Goal: Transaction & Acquisition: Book appointment/travel/reservation

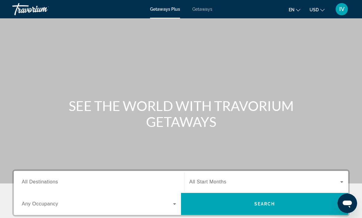
click at [206, 10] on span "Getaways" at bounding box center [202, 9] width 20 height 5
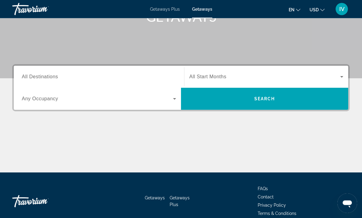
click at [30, 74] on span "All Destinations" at bounding box center [40, 76] width 36 height 5
click at [30, 74] on input "Destination All Destinations" at bounding box center [99, 77] width 154 height 7
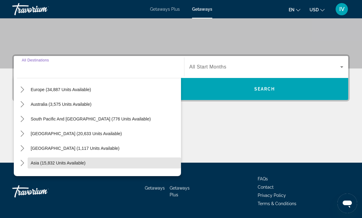
scroll to position [72, 0]
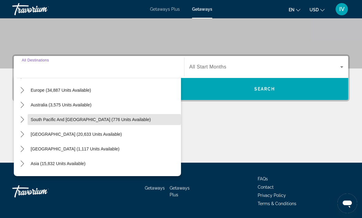
click at [29, 119] on span "Select destination: South Pacific and Oceania (776 units available)" at bounding box center [104, 119] width 153 height 15
type input "**********"
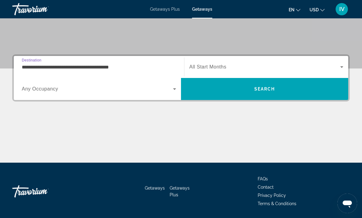
click at [25, 68] on input "**********" at bounding box center [99, 67] width 154 height 7
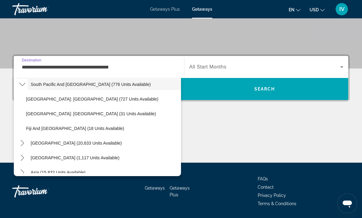
scroll to position [108, 0]
click at [46, 84] on span "South Pacific and [GEOGRAPHIC_DATA] (776 units available)" at bounding box center [91, 84] width 120 height 5
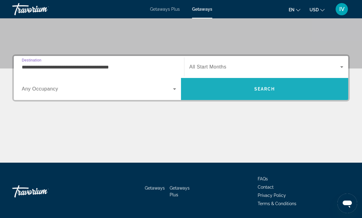
click at [302, 92] on span "Search" at bounding box center [264, 89] width 167 height 15
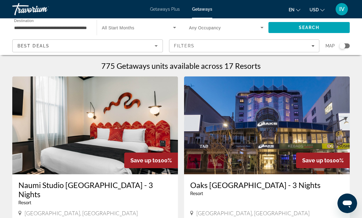
click at [255, 30] on span "Search widget" at bounding box center [224, 27] width 71 height 7
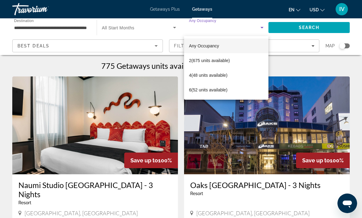
click at [263, 29] on div at bounding box center [181, 109] width 362 height 218
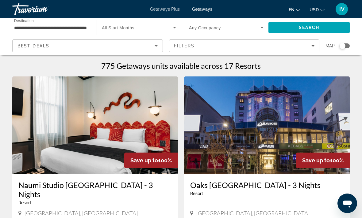
click at [303, 45] on div "Filters" at bounding box center [244, 46] width 141 height 5
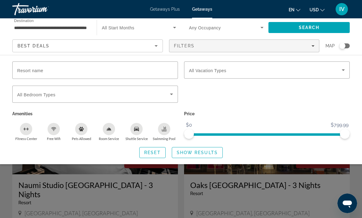
click at [298, 70] on span "Search widget" at bounding box center [265, 69] width 153 height 7
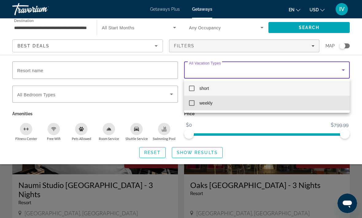
click at [193, 106] on mat-option "weekly" at bounding box center [266, 103] width 165 height 15
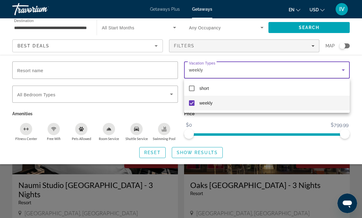
click at [212, 155] on div at bounding box center [181, 109] width 362 height 218
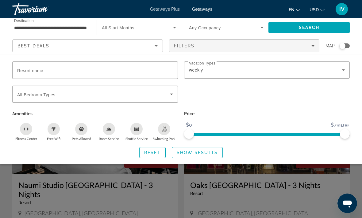
click at [204, 151] on span "Show Results" at bounding box center [196, 152] width 41 height 5
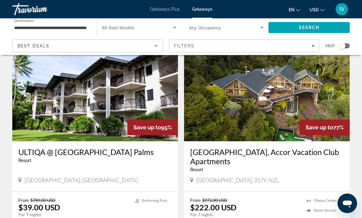
scroll to position [33, 0]
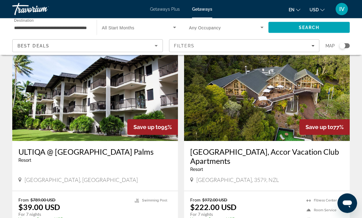
click at [306, 113] on img "Main content" at bounding box center [266, 93] width 165 height 98
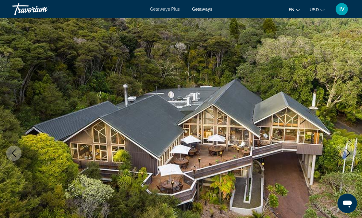
scroll to position [25, 0]
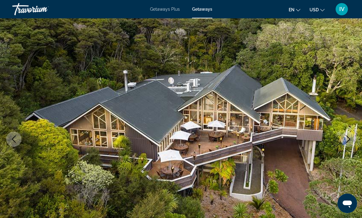
click at [346, 138] on icon "Next image" at bounding box center [347, 139] width 7 height 7
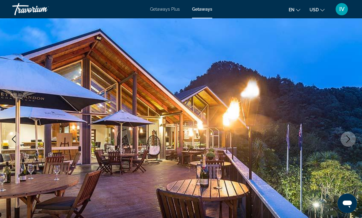
click at [344, 140] on icon "Next image" at bounding box center [347, 139] width 7 height 7
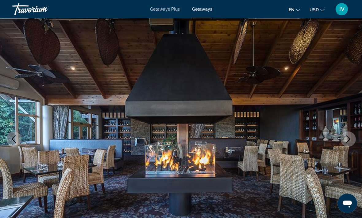
click at [344, 136] on icon "Next image" at bounding box center [347, 139] width 7 height 7
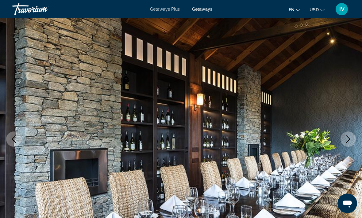
click at [346, 140] on icon "Next image" at bounding box center [347, 139] width 7 height 7
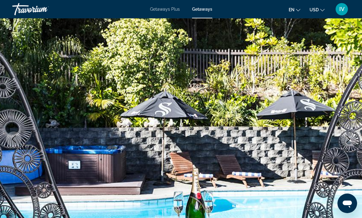
click at [347, 139] on icon "Next image" at bounding box center [347, 139] width 7 height 7
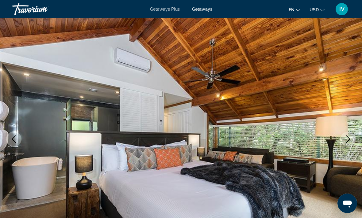
click at [347, 141] on icon "Next image" at bounding box center [347, 139] width 7 height 7
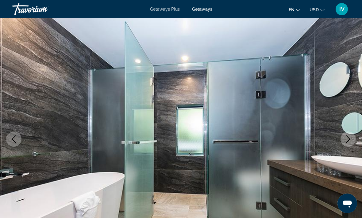
click at [347, 140] on icon "Next image" at bounding box center [347, 139] width 7 height 7
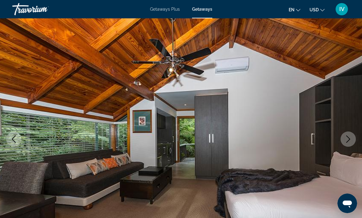
click at [348, 137] on icon "Next image" at bounding box center [347, 139] width 7 height 7
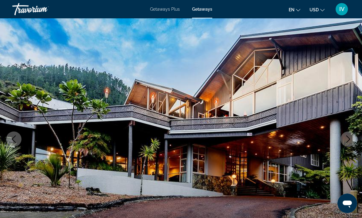
click at [348, 142] on icon "Next image" at bounding box center [347, 139] width 7 height 7
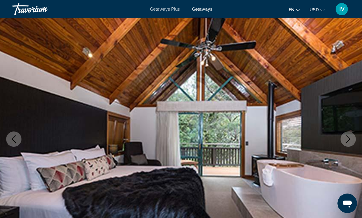
click at [348, 141] on icon "Next image" at bounding box center [348, 139] width 4 height 7
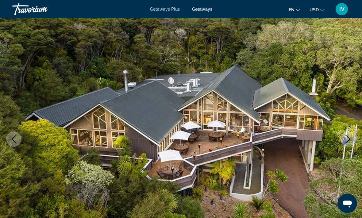
click at [348, 142] on icon "Next image" at bounding box center [347, 139] width 7 height 7
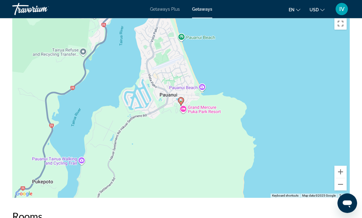
scroll to position [939, 0]
click at [342, 179] on button "Zoom out" at bounding box center [340, 185] width 12 height 12
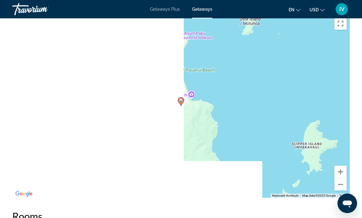
click at [339, 179] on button "Zoom out" at bounding box center [340, 185] width 12 height 12
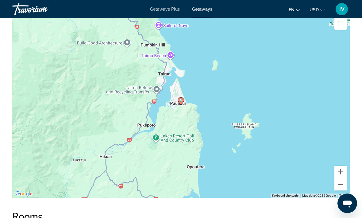
click at [339, 179] on button "Zoom out" at bounding box center [340, 185] width 12 height 12
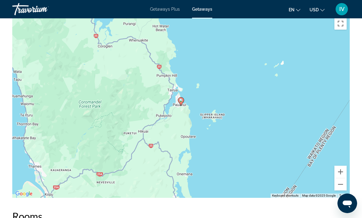
click at [342, 179] on button "Zoom out" at bounding box center [340, 185] width 12 height 12
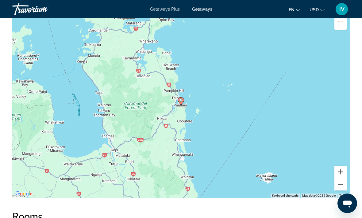
click at [342, 179] on button "Zoom out" at bounding box center [340, 185] width 12 height 12
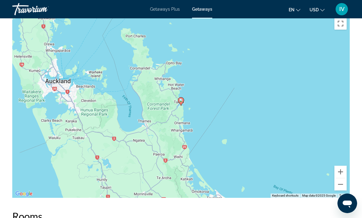
click at [341, 179] on button "Zoom out" at bounding box center [340, 185] width 12 height 12
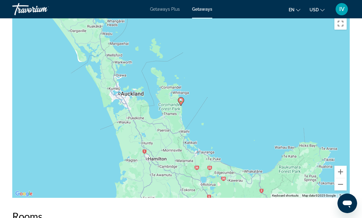
click at [341, 179] on button "Zoom out" at bounding box center [340, 185] width 12 height 12
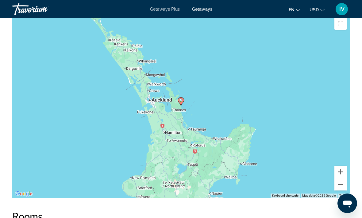
click at [340, 179] on button "Zoom out" at bounding box center [340, 185] width 12 height 12
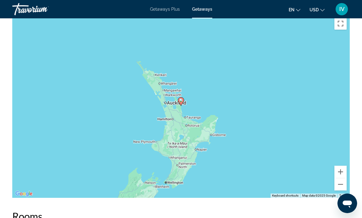
click at [340, 179] on button "Zoom out" at bounding box center [340, 185] width 12 height 12
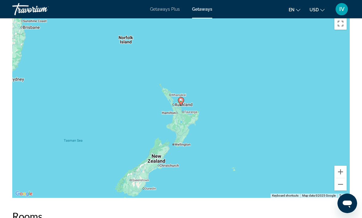
click at [339, 166] on button "Zoom in" at bounding box center [340, 172] width 12 height 12
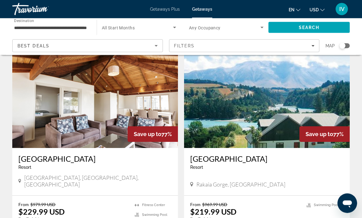
scroll to position [244, 0]
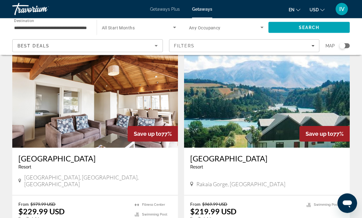
click at [41, 94] on img "Main content" at bounding box center [94, 99] width 165 height 98
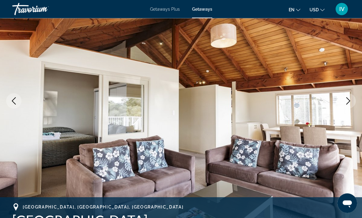
scroll to position [76, 0]
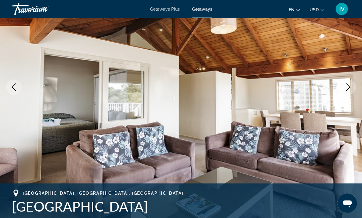
click at [348, 89] on icon "Next image" at bounding box center [348, 87] width 4 height 7
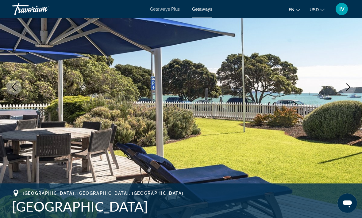
click at [350, 91] on button "Next image" at bounding box center [347, 87] width 15 height 15
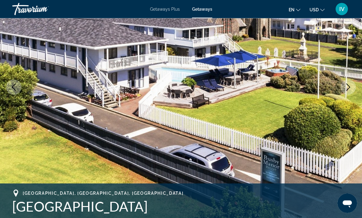
click at [344, 93] on button "Next image" at bounding box center [347, 87] width 15 height 15
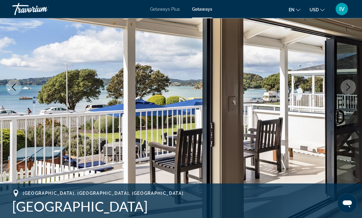
click at [348, 93] on button "Next image" at bounding box center [347, 87] width 15 height 15
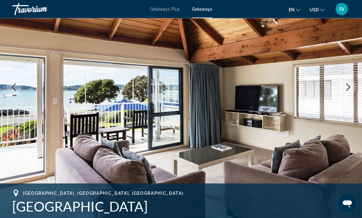
click at [347, 97] on img "Main content" at bounding box center [181, 87] width 362 height 291
click at [342, 94] on img "Main content" at bounding box center [181, 87] width 362 height 291
click at [349, 91] on icon "Next image" at bounding box center [347, 87] width 7 height 7
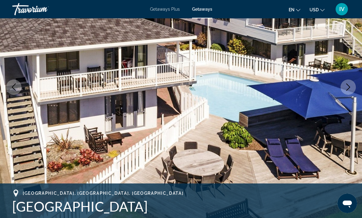
click at [349, 90] on icon "Next image" at bounding box center [347, 87] width 7 height 7
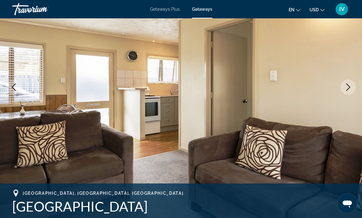
click at [345, 95] on img "Main content" at bounding box center [181, 87] width 362 height 291
click at [343, 96] on img "Main content" at bounding box center [181, 87] width 362 height 291
click at [348, 91] on button "Next image" at bounding box center [347, 87] width 15 height 15
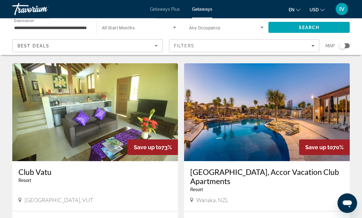
scroll to position [446, 0]
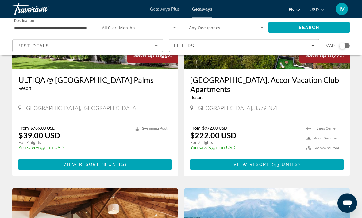
click at [37, 27] on input "**********" at bounding box center [51, 27] width 74 height 7
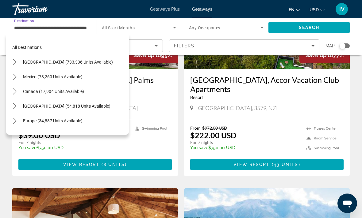
scroll to position [0, 0]
click at [16, 60] on icon "Toggle United States (733,336 units available) submenu" at bounding box center [15, 62] width 6 height 6
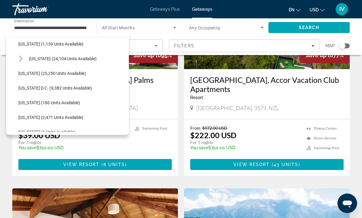
scroll to position [597, 0]
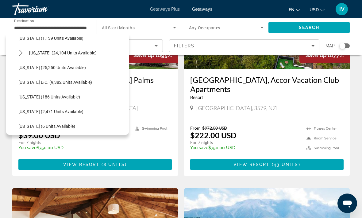
click at [40, 69] on span "[US_STATE] (25,250 units available)" at bounding box center [51, 67] width 67 height 5
type input "**********"
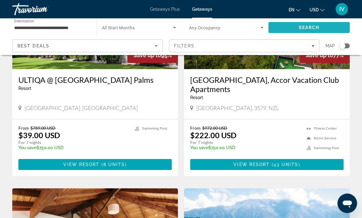
click at [330, 29] on span "Search" at bounding box center [308, 27] width 81 height 15
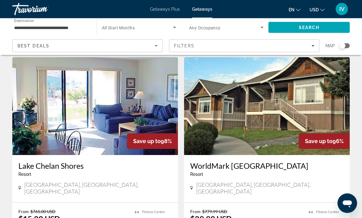
scroll to position [19, 0]
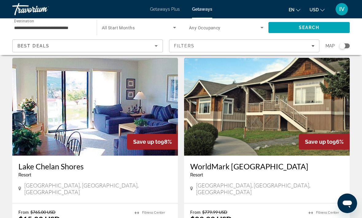
click at [262, 28] on icon "Search widget" at bounding box center [261, 28] width 3 height 2
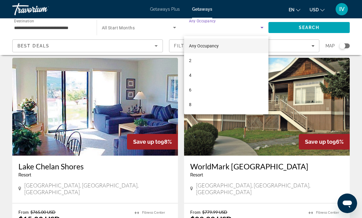
click at [260, 25] on div at bounding box center [181, 109] width 362 height 218
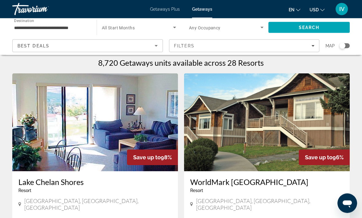
scroll to position [0, 0]
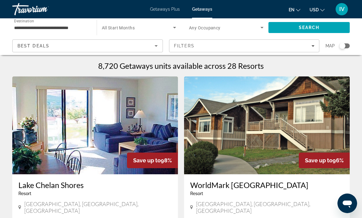
click at [312, 46] on icon "Filters" at bounding box center [312, 46] width 3 height 2
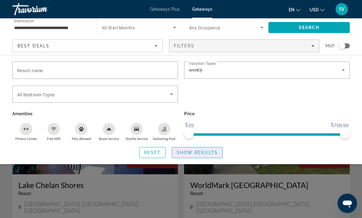
click at [213, 153] on span "Show Results" at bounding box center [196, 152] width 41 height 5
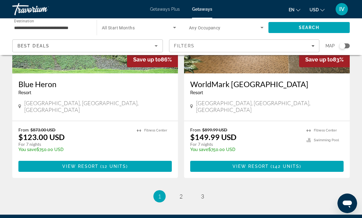
scroll to position [1189, 0]
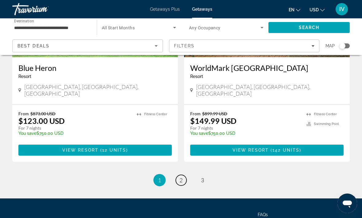
click at [182, 175] on link "page 2" at bounding box center [181, 180] width 11 height 11
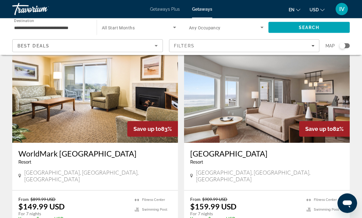
scroll to position [32, 0]
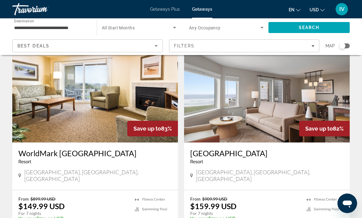
click at [320, 93] on img "Main content" at bounding box center [266, 94] width 165 height 98
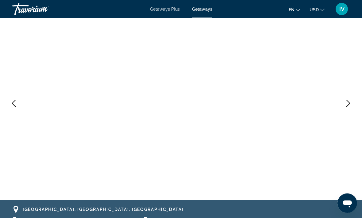
scroll to position [60, 0]
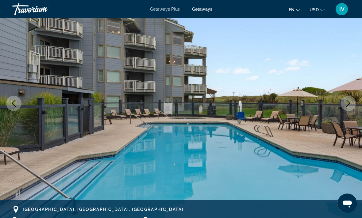
click at [347, 104] on icon "Next image" at bounding box center [347, 103] width 7 height 7
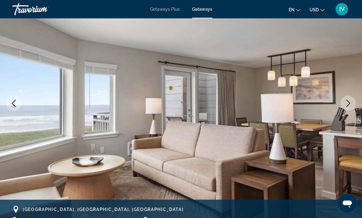
click at [347, 105] on icon "Next image" at bounding box center [347, 103] width 7 height 7
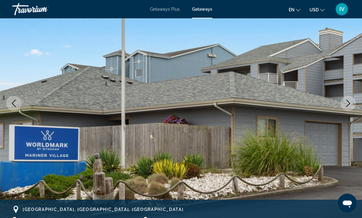
click at [346, 106] on icon "Next image" at bounding box center [347, 103] width 7 height 7
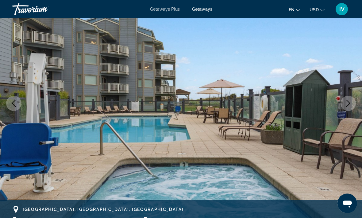
click at [348, 105] on icon "Next image" at bounding box center [348, 103] width 4 height 7
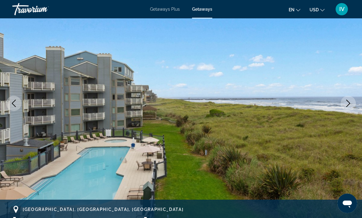
click at [346, 104] on icon "Next image" at bounding box center [347, 103] width 7 height 7
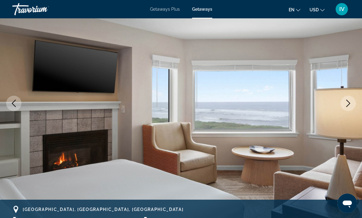
click at [345, 106] on icon "Next image" at bounding box center [347, 103] width 7 height 7
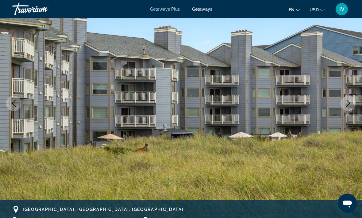
click at [346, 108] on button "Next image" at bounding box center [347, 103] width 15 height 15
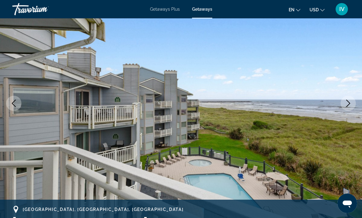
click at [343, 106] on button "Next image" at bounding box center [347, 103] width 15 height 15
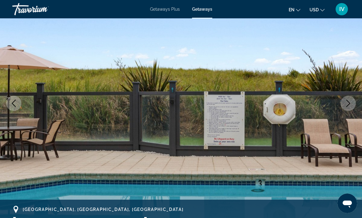
click at [346, 106] on icon "Next image" at bounding box center [347, 103] width 7 height 7
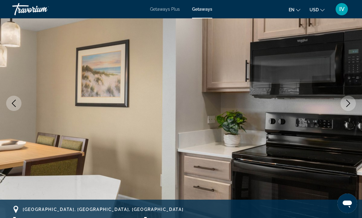
click at [346, 106] on icon "Next image" at bounding box center [347, 103] width 7 height 7
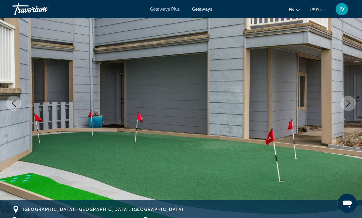
click at [346, 106] on icon "Next image" at bounding box center [347, 103] width 7 height 7
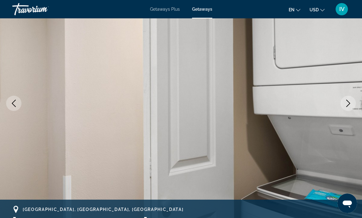
click at [346, 105] on icon "Next image" at bounding box center [347, 103] width 7 height 7
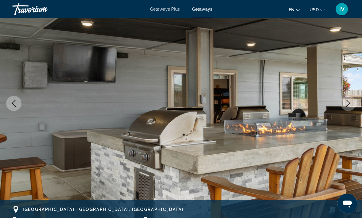
click at [347, 102] on icon "Next image" at bounding box center [347, 103] width 7 height 7
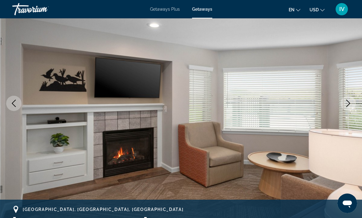
click at [346, 105] on icon "Next image" at bounding box center [347, 103] width 7 height 7
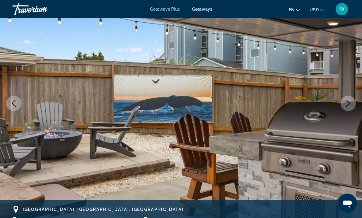
click at [347, 104] on icon "Next image" at bounding box center [347, 103] width 7 height 7
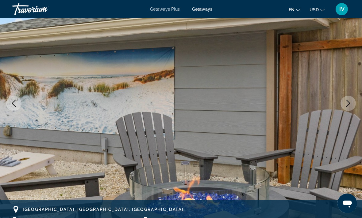
click at [348, 105] on icon "Next image" at bounding box center [347, 103] width 7 height 7
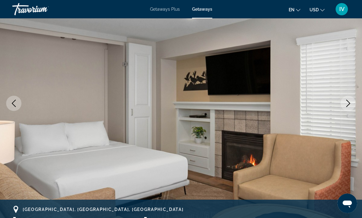
click at [347, 106] on icon "Next image" at bounding box center [348, 103] width 4 height 7
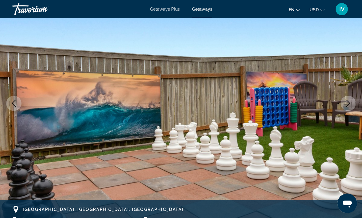
click at [349, 103] on icon "Next image" at bounding box center [348, 103] width 4 height 7
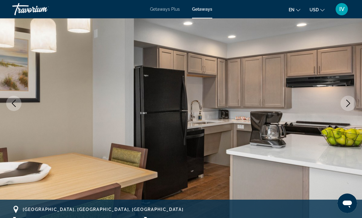
click at [348, 104] on icon "Next image" at bounding box center [347, 103] width 7 height 7
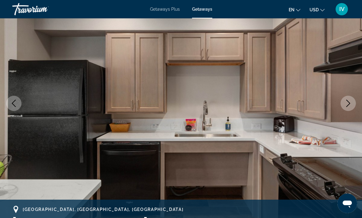
click at [350, 104] on icon "Next image" at bounding box center [347, 103] width 7 height 7
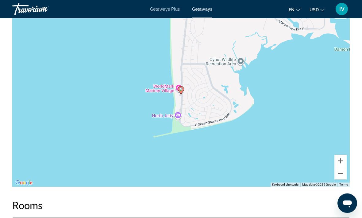
scroll to position [1105, 0]
click at [340, 172] on button "Zoom out" at bounding box center [340, 174] width 12 height 12
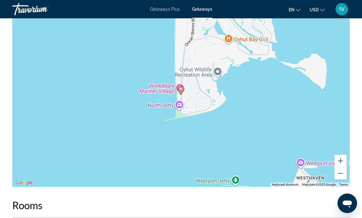
click at [340, 174] on button "Zoom out" at bounding box center [340, 174] width 12 height 12
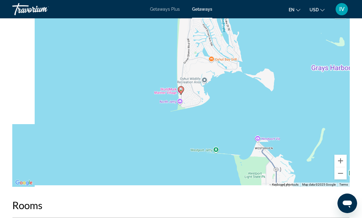
click at [340, 174] on button "Zoom out" at bounding box center [340, 174] width 12 height 12
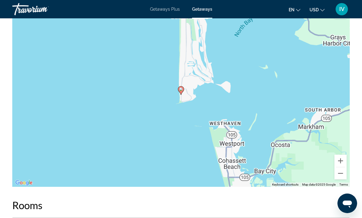
click at [340, 174] on button "Zoom out" at bounding box center [340, 174] width 12 height 12
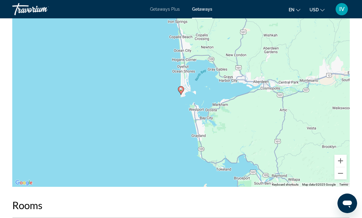
click at [340, 173] on button "Zoom out" at bounding box center [340, 174] width 12 height 12
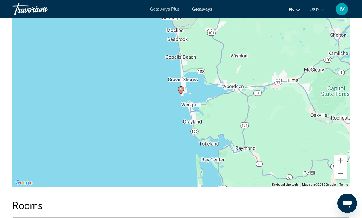
click at [339, 172] on button "Zoom out" at bounding box center [340, 174] width 12 height 12
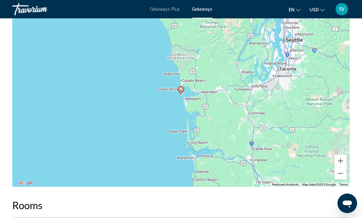
click at [341, 172] on button "Zoom out" at bounding box center [340, 174] width 12 height 12
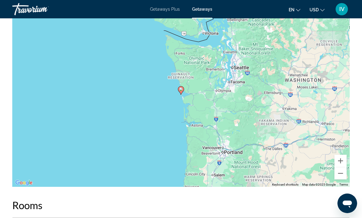
click at [339, 169] on button "Zoom out" at bounding box center [340, 174] width 12 height 12
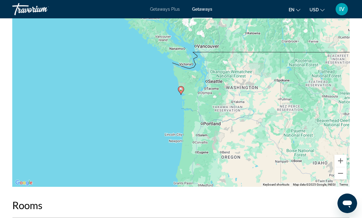
click at [339, 162] on button "Zoom in" at bounding box center [340, 161] width 12 height 12
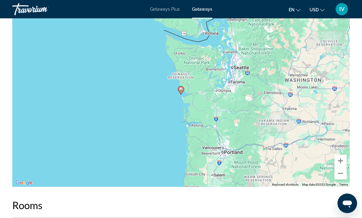
click at [342, 154] on div "To activate drag with keyboard, press Alt + Enter. Once in keyboard drag state,…" at bounding box center [180, 95] width 337 height 184
click at [341, 160] on button "Zoom in" at bounding box center [340, 161] width 12 height 12
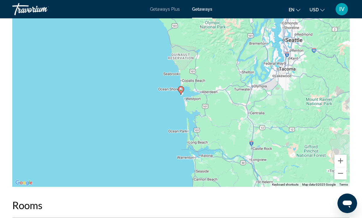
click at [342, 161] on button "Zoom in" at bounding box center [340, 161] width 12 height 12
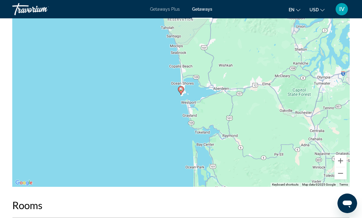
click at [341, 161] on button "Zoom in" at bounding box center [340, 161] width 12 height 12
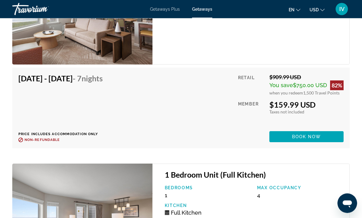
scroll to position [1408, 0]
click at [335, 137] on span "Main content" at bounding box center [306, 137] width 74 height 15
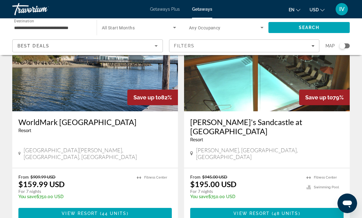
scroll to position [239, 0]
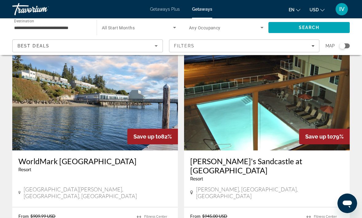
click at [28, 27] on input "**********" at bounding box center [51, 27] width 74 height 7
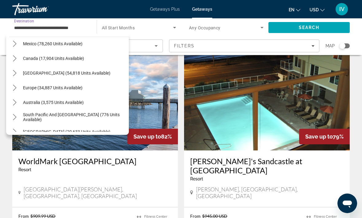
scroll to position [696, 0]
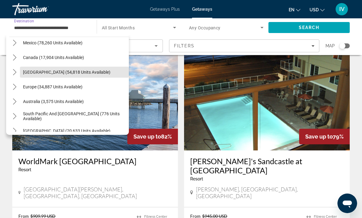
click at [32, 70] on span "[GEOGRAPHIC_DATA] (54,818 units available)" at bounding box center [66, 72] width 87 height 5
type input "**********"
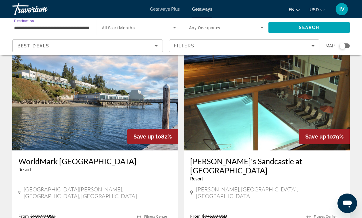
click at [326, 28] on span "Search" at bounding box center [308, 27] width 81 height 15
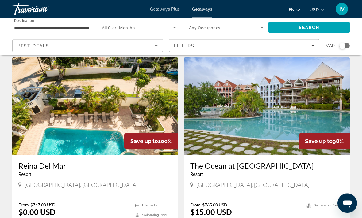
scroll to position [661, 0]
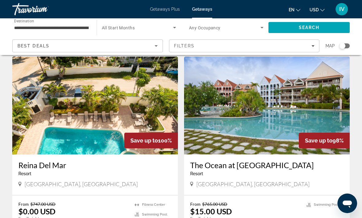
click at [302, 95] on img "Main content" at bounding box center [266, 106] width 165 height 98
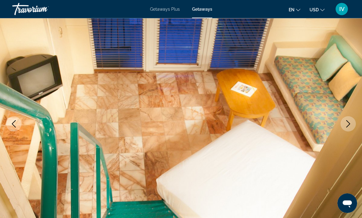
scroll to position [47, 0]
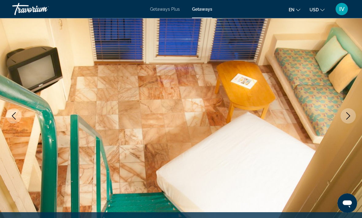
click at [345, 117] on icon "Next image" at bounding box center [347, 116] width 7 height 7
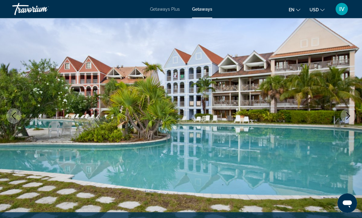
click at [348, 116] on icon "Next image" at bounding box center [347, 116] width 7 height 7
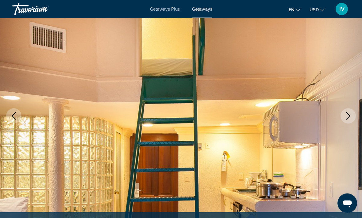
click at [346, 119] on icon "Next image" at bounding box center [347, 116] width 7 height 7
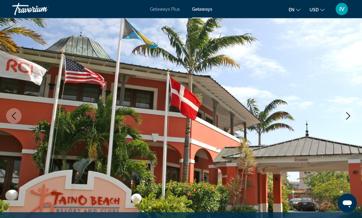
click at [345, 119] on icon "Next image" at bounding box center [347, 116] width 7 height 7
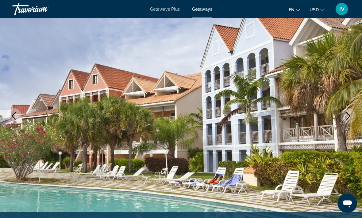
click at [344, 118] on button "Next image" at bounding box center [347, 116] width 15 height 15
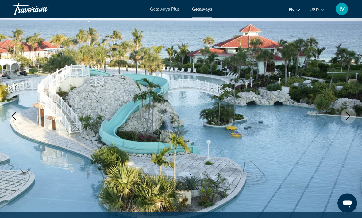
click at [346, 116] on icon "Next image" at bounding box center [347, 116] width 7 height 7
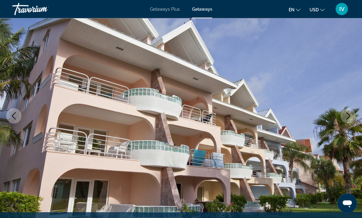
click at [346, 119] on icon "Next image" at bounding box center [347, 116] width 7 height 7
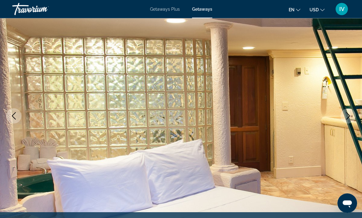
click at [346, 121] on button "Next image" at bounding box center [347, 116] width 15 height 15
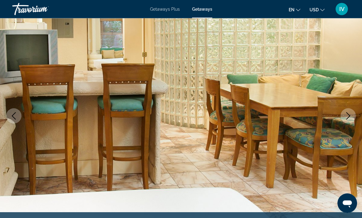
click at [343, 120] on button "Next image" at bounding box center [347, 116] width 15 height 15
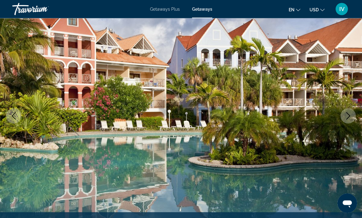
click at [343, 118] on button "Next image" at bounding box center [347, 116] width 15 height 15
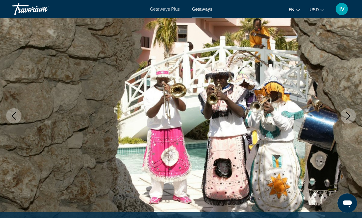
scroll to position [48, 0]
click at [345, 120] on button "Next image" at bounding box center [347, 115] width 15 height 15
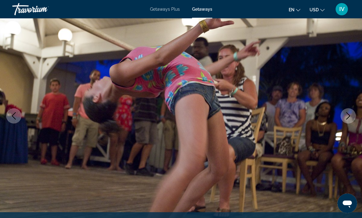
click at [342, 122] on img "Main content" at bounding box center [181, 116] width 362 height 291
click at [346, 120] on button "Next image" at bounding box center [347, 115] width 15 height 15
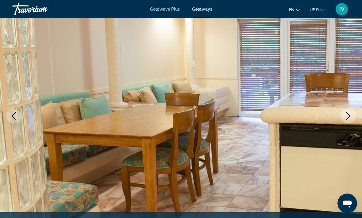
click at [346, 121] on button "Next image" at bounding box center [347, 115] width 15 height 15
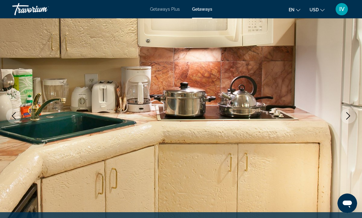
click at [345, 121] on button "Next image" at bounding box center [347, 115] width 15 height 15
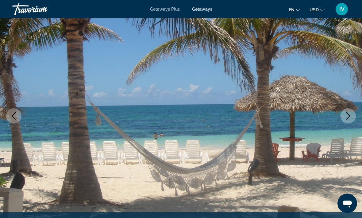
click at [345, 122] on button "Next image" at bounding box center [347, 115] width 15 height 15
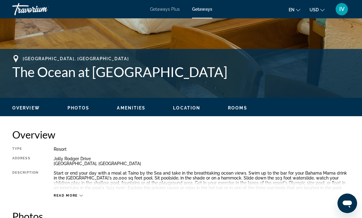
scroll to position [210, 0]
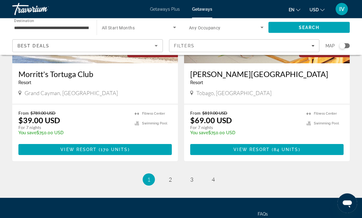
scroll to position [1188, 0]
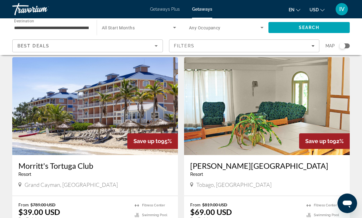
scroll to position [1078, 0]
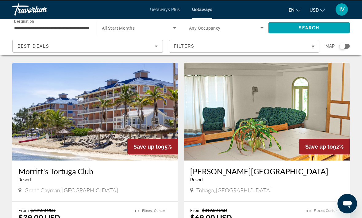
click at [24, 28] on input "**********" at bounding box center [51, 27] width 74 height 7
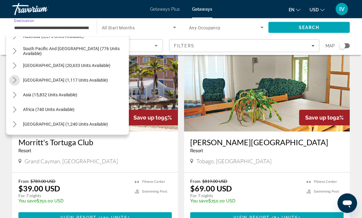
scroll to position [1107, 0]
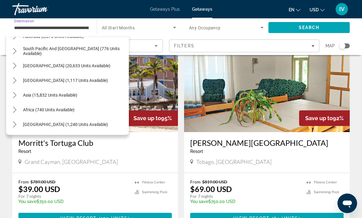
click at [12, 124] on icon "Toggle Middle East (1,240 units available) submenu" at bounding box center [15, 125] width 6 height 6
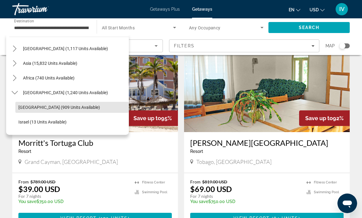
scroll to position [321, 0]
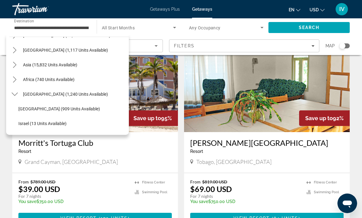
click at [16, 79] on icon "Toggle Africa (740 units available) submenu" at bounding box center [15, 80] width 6 height 6
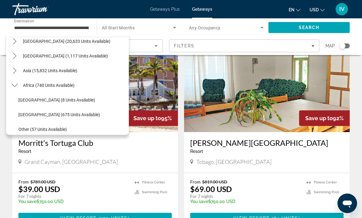
scroll to position [314, 0]
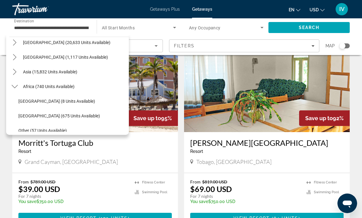
click at [15, 69] on mat-icon "Toggle Asia (15,832 units available) submenu" at bounding box center [14, 72] width 11 height 11
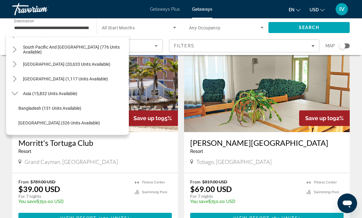
scroll to position [290, 0]
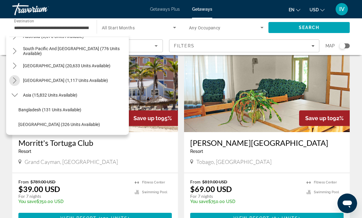
click at [14, 80] on icon "Toggle Central America (1,117 units available) submenu" at bounding box center [15, 81] width 6 height 6
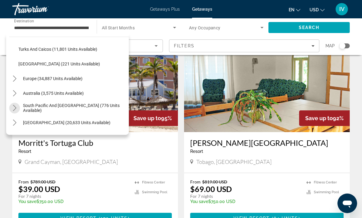
scroll to position [233, 0]
click at [16, 78] on icon "Toggle Europe (34,887 units available) submenu" at bounding box center [15, 79] width 6 height 6
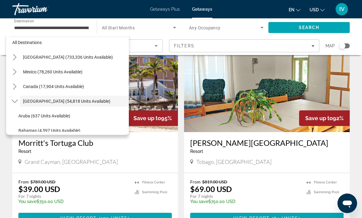
scroll to position [4, 0]
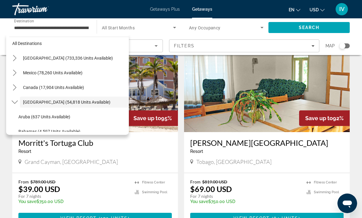
click at [15, 86] on icon "Toggle Canada (17,904 units available) submenu" at bounding box center [14, 88] width 3 height 6
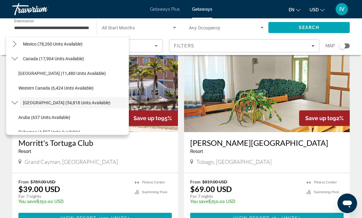
scroll to position [33, 0]
click at [61, 90] on span "Western Canada (6,424 units available)" at bounding box center [55, 87] width 75 height 5
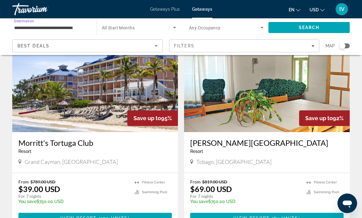
click at [316, 29] on span "Search" at bounding box center [308, 27] width 21 height 5
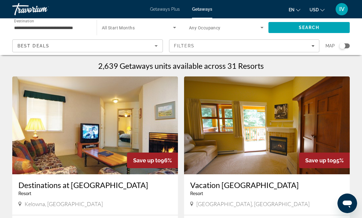
click at [34, 29] on input "**********" at bounding box center [51, 27] width 74 height 7
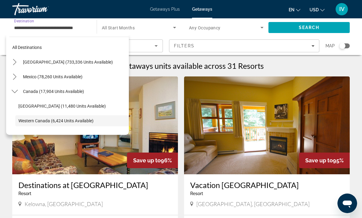
click at [17, 64] on icon "Toggle United States (733,336 units available) submenu" at bounding box center [15, 62] width 6 height 6
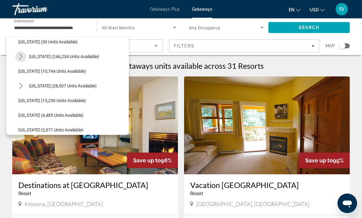
scroll to position [108, 0]
click at [21, 58] on icon "Toggle Florida (246,234 units available) submenu" at bounding box center [20, 57] width 3 height 6
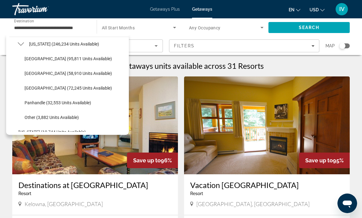
scroll to position [122, 0]
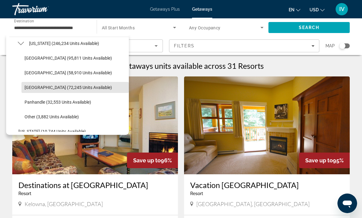
click at [33, 90] on span "Select destination: West Coast (72,245 units available)" at bounding box center [74, 87] width 107 height 15
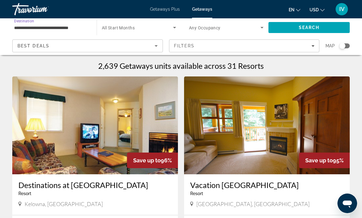
click at [30, 26] on input "**********" at bounding box center [51, 27] width 74 height 7
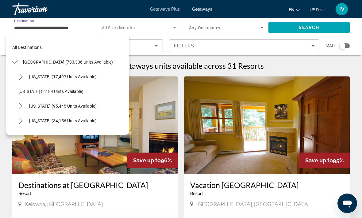
scroll to position [125, 0]
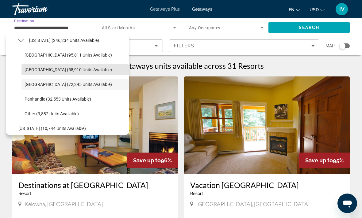
click at [28, 70] on span "[GEOGRAPHIC_DATA] (58,910 units available)" at bounding box center [68, 69] width 87 height 5
type input "**********"
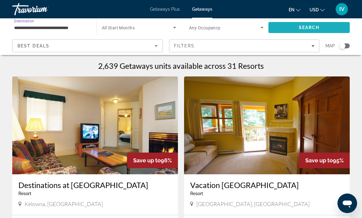
click at [329, 29] on span "Search" at bounding box center [308, 27] width 81 height 15
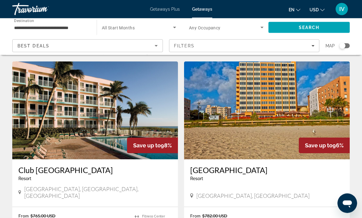
scroll to position [14, 0]
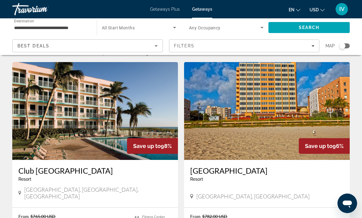
click at [327, 117] on img "Main content" at bounding box center [266, 111] width 165 height 98
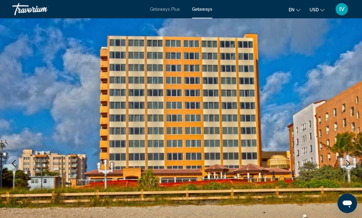
click at [347, 164] on icon "Next image" at bounding box center [347, 163] width 7 height 7
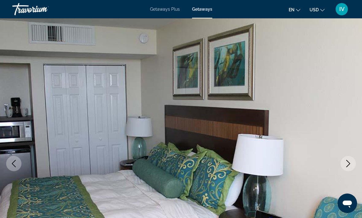
click at [346, 161] on icon "Next image" at bounding box center [347, 163] width 7 height 7
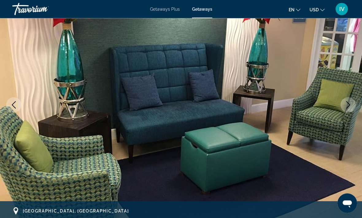
scroll to position [59, 0]
click at [346, 111] on button "Next image" at bounding box center [347, 104] width 15 height 15
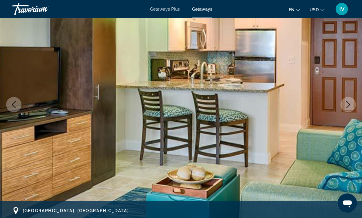
click at [347, 106] on icon "Next image" at bounding box center [347, 104] width 7 height 7
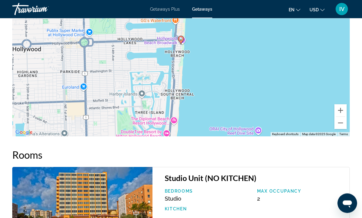
scroll to position [920, 0]
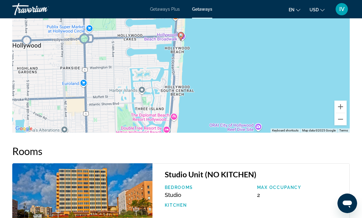
click at [345, 124] on button "Zoom out" at bounding box center [340, 119] width 12 height 12
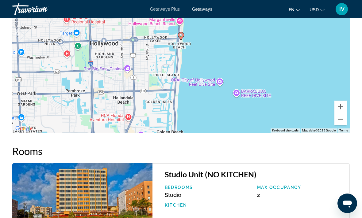
click at [343, 121] on button "Zoom out" at bounding box center [340, 119] width 12 height 12
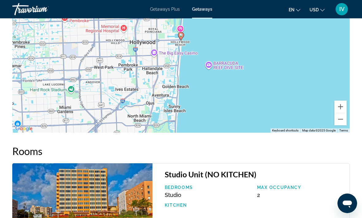
click at [341, 120] on button "Zoom out" at bounding box center [340, 119] width 12 height 12
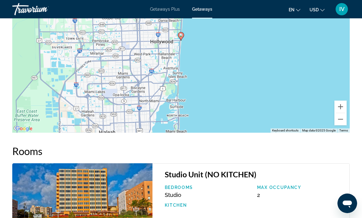
click at [340, 117] on button "Zoom out" at bounding box center [340, 119] width 12 height 12
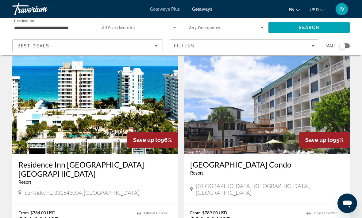
scroll to position [235, 0]
click at [43, 113] on img "Main content" at bounding box center [94, 105] width 165 height 98
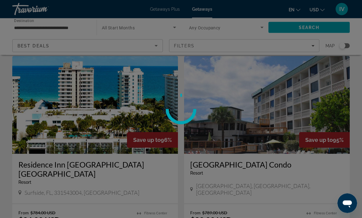
scroll to position [236, 0]
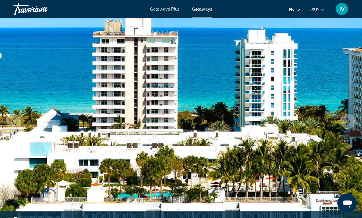
scroll to position [42, 0]
click at [348, 125] on icon "Next image" at bounding box center [347, 121] width 7 height 7
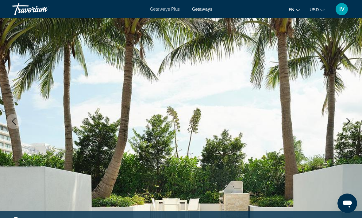
click at [348, 119] on icon "Next image" at bounding box center [347, 121] width 7 height 7
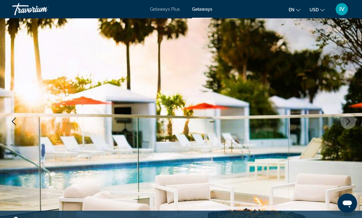
click at [347, 120] on icon "Next image" at bounding box center [348, 121] width 4 height 7
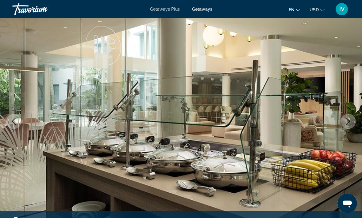
click at [350, 120] on icon "Next image" at bounding box center [347, 121] width 7 height 7
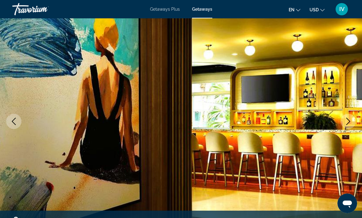
click at [346, 122] on icon "Next image" at bounding box center [347, 121] width 7 height 7
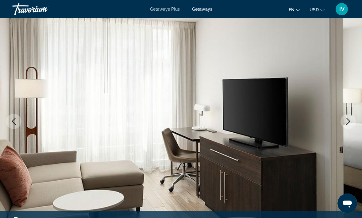
click at [348, 122] on icon "Next image" at bounding box center [347, 121] width 7 height 7
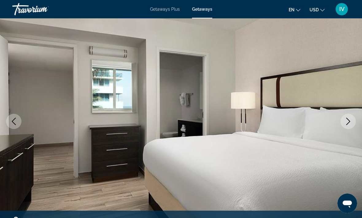
click at [349, 122] on icon "Next image" at bounding box center [347, 121] width 7 height 7
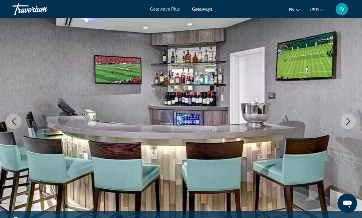
click at [350, 121] on icon "Next image" at bounding box center [347, 121] width 7 height 7
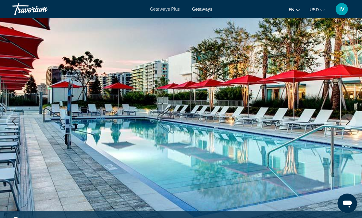
click at [350, 121] on icon "Next image" at bounding box center [347, 121] width 7 height 7
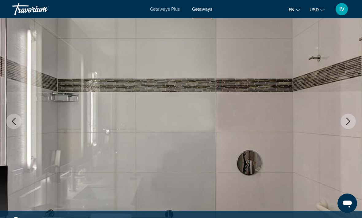
click at [349, 120] on icon "Next image" at bounding box center [347, 121] width 7 height 7
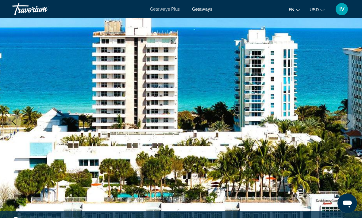
click at [350, 122] on icon "Next image" at bounding box center [347, 121] width 7 height 7
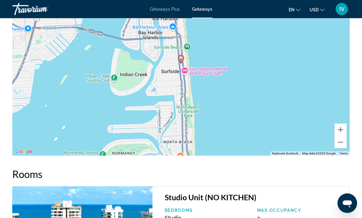
click at [342, 137] on button "Zoom out" at bounding box center [340, 143] width 12 height 12
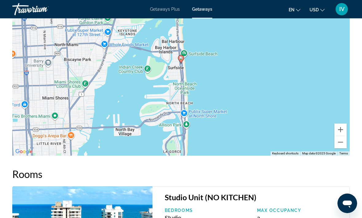
click at [340, 136] on button "Zoom out" at bounding box center [340, 142] width 12 height 12
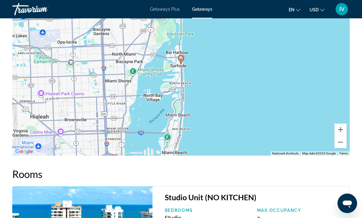
click at [341, 136] on button "Zoom out" at bounding box center [340, 142] width 12 height 12
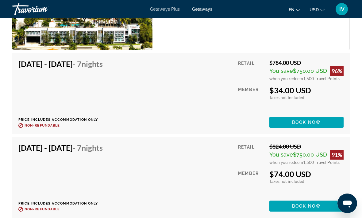
scroll to position [1234, 0]
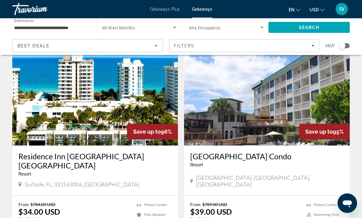
scroll to position [210, 0]
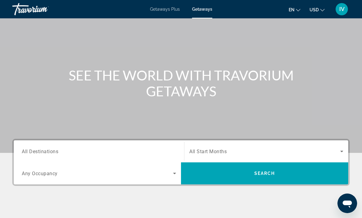
scroll to position [115, 0]
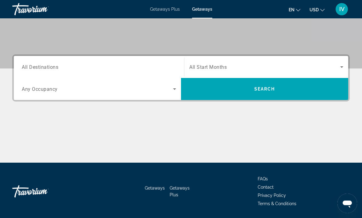
click at [30, 66] on span "All Destinations" at bounding box center [40, 67] width 36 height 6
click at [30, 66] on input "Destination All Destinations" at bounding box center [99, 67] width 154 height 7
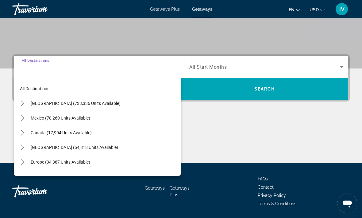
click at [21, 104] on icon "Toggle United States (733,336 units available) submenu" at bounding box center [22, 103] width 6 height 6
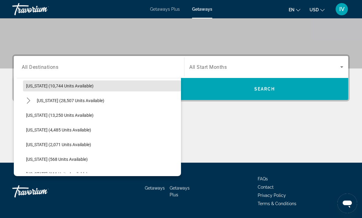
scroll to position [136, 0]
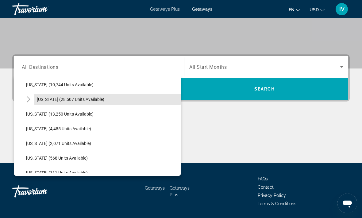
click at [45, 99] on span "[US_STATE] (28,507 units available)" at bounding box center [70, 99] width 67 height 5
type input "**********"
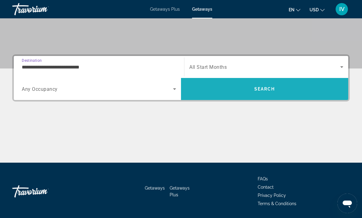
click at [317, 89] on span "Search" at bounding box center [264, 89] width 167 height 15
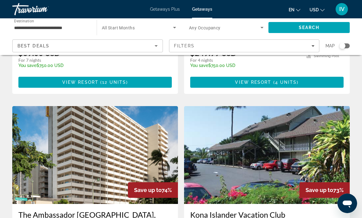
scroll to position [184, 0]
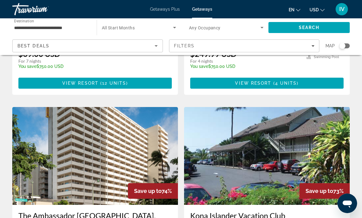
click at [279, 46] on div "Filters" at bounding box center [244, 46] width 141 height 5
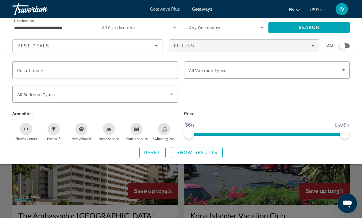
click at [237, 73] on span "Search widget" at bounding box center [265, 69] width 153 height 7
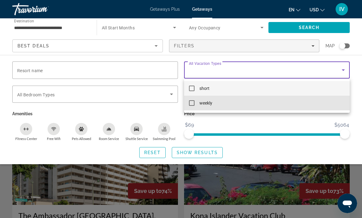
click at [191, 105] on mat-pseudo-checkbox at bounding box center [192, 103] width 6 height 6
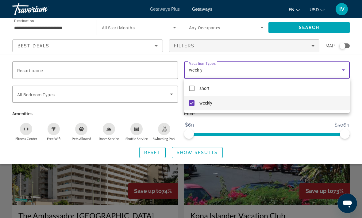
click at [208, 152] on div at bounding box center [181, 109] width 362 height 218
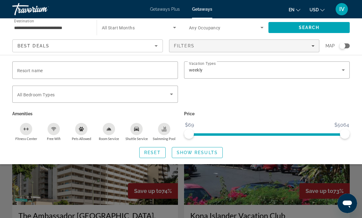
click at [213, 153] on span "Show Results" at bounding box center [196, 152] width 41 height 5
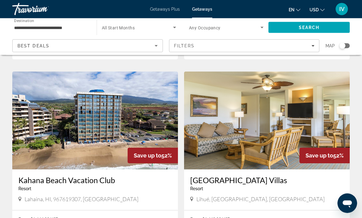
click at [44, 101] on img "Main content" at bounding box center [94, 121] width 165 height 98
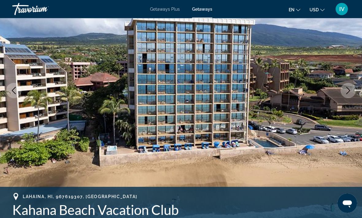
scroll to position [73, 0]
click at [346, 89] on icon "Next image" at bounding box center [347, 90] width 7 height 7
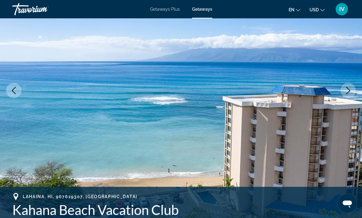
click at [345, 99] on img "Main content" at bounding box center [181, 90] width 362 height 291
click at [345, 98] on img "Main content" at bounding box center [181, 90] width 362 height 291
click at [343, 100] on img "Main content" at bounding box center [181, 90] width 362 height 291
click at [347, 93] on icon "Next image" at bounding box center [348, 90] width 4 height 7
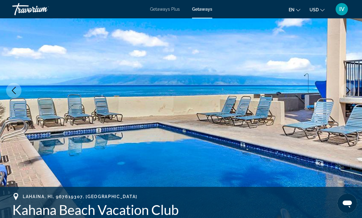
click at [346, 96] on button "Next image" at bounding box center [347, 90] width 15 height 15
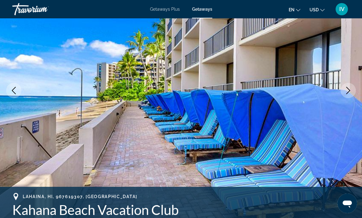
click at [344, 98] on img "Main content" at bounding box center [181, 90] width 362 height 291
click at [345, 101] on img "Main content" at bounding box center [181, 90] width 362 height 291
click at [345, 96] on button "Next image" at bounding box center [347, 90] width 15 height 15
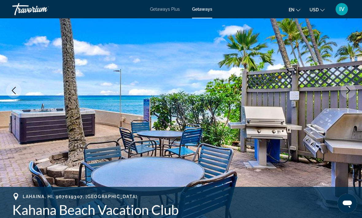
click at [346, 96] on button "Next image" at bounding box center [347, 90] width 15 height 15
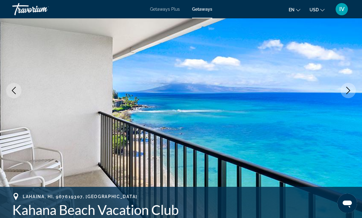
click at [347, 95] on button "Next image" at bounding box center [347, 90] width 15 height 15
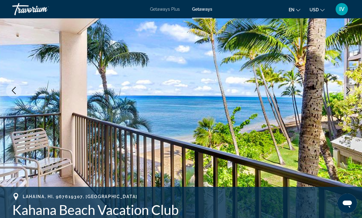
click at [343, 91] on button "Next image" at bounding box center [347, 90] width 15 height 15
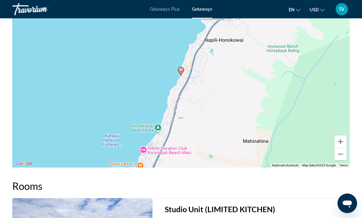
scroll to position [939, 0]
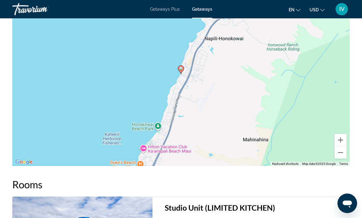
click at [342, 150] on button "Zoom out" at bounding box center [340, 153] width 12 height 12
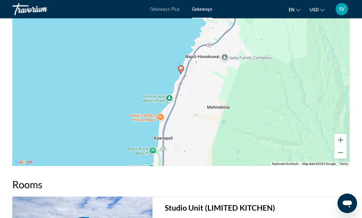
click at [343, 147] on button "Zoom out" at bounding box center [340, 153] width 12 height 12
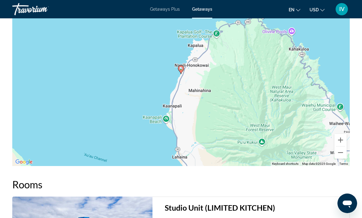
click at [342, 147] on button "Zoom out" at bounding box center [340, 153] width 12 height 12
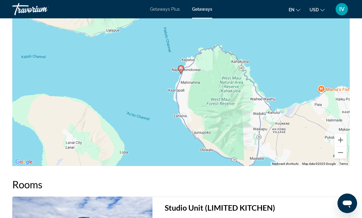
click at [342, 147] on button "Zoom out" at bounding box center [340, 153] width 12 height 12
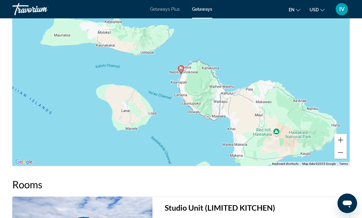
click at [343, 147] on button "Zoom out" at bounding box center [340, 153] width 12 height 12
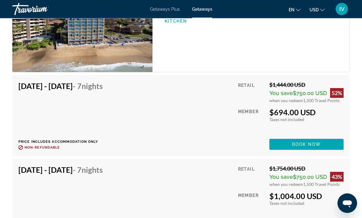
scroll to position [1147, 0]
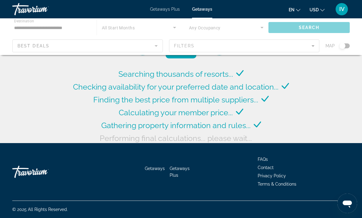
scroll to position [23, 0]
